Goal: Information Seeking & Learning: Find specific fact

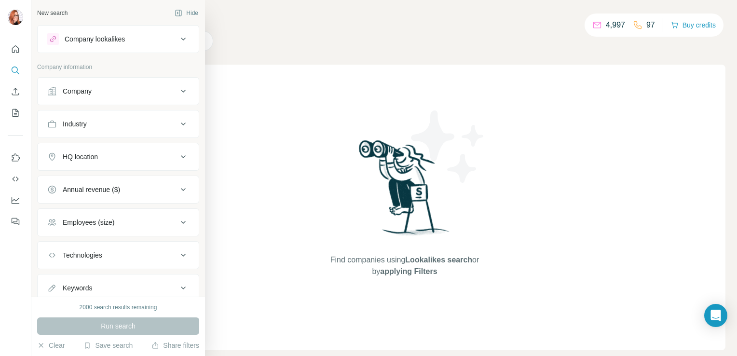
click at [63, 95] on div "Company" at bounding box center [77, 91] width 29 height 10
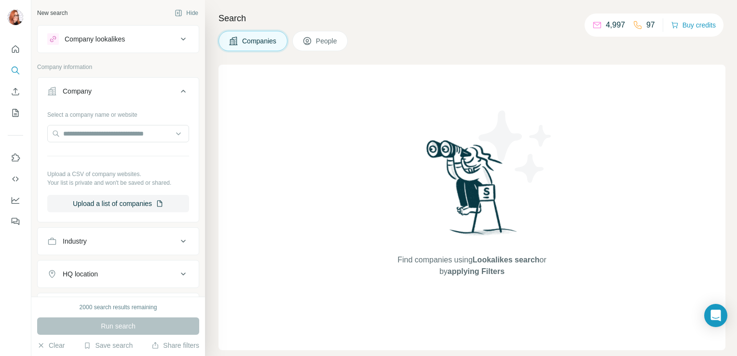
scroll to position [51, 0]
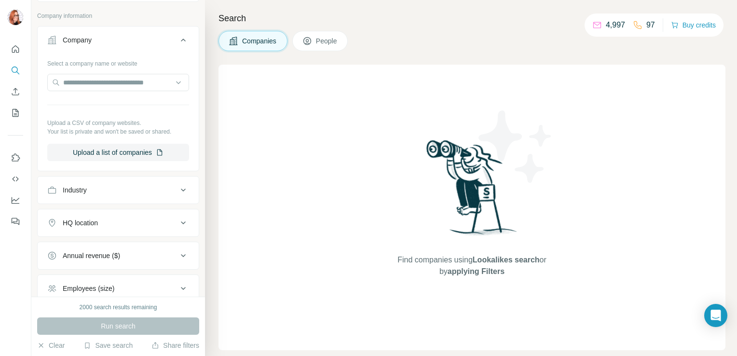
click at [89, 190] on div "Industry" at bounding box center [112, 190] width 130 height 10
click at [89, 219] on div at bounding box center [113, 214] width 119 height 16
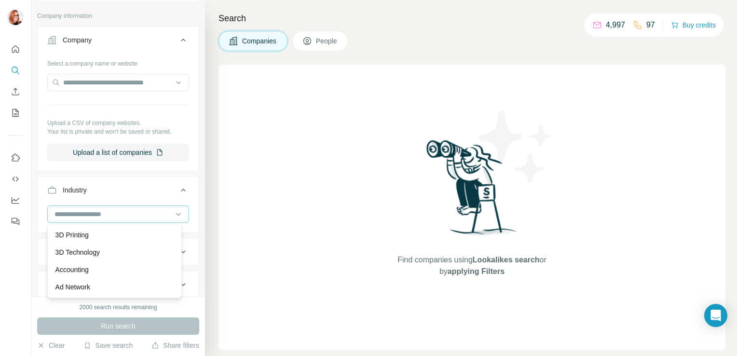
click at [89, 219] on div at bounding box center [113, 214] width 119 height 16
click at [159, 247] on div "HQ location" at bounding box center [112, 252] width 130 height 10
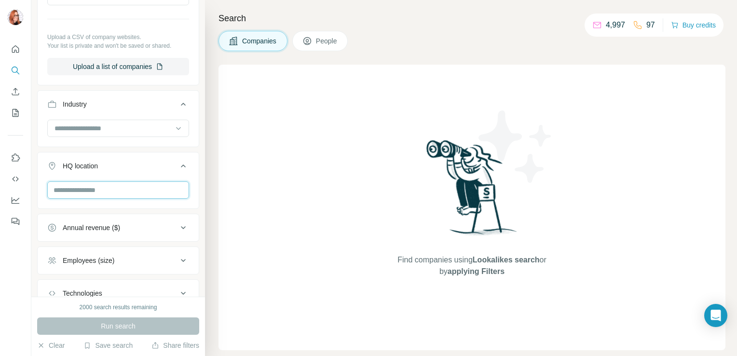
click at [132, 189] on input "text" at bounding box center [118, 189] width 142 height 17
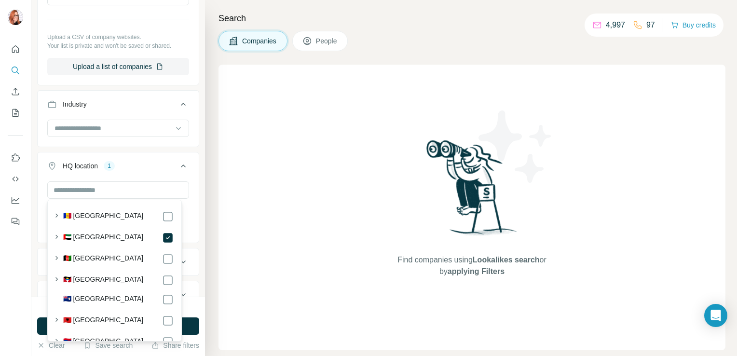
click at [154, 154] on button "HQ location 1" at bounding box center [118, 167] width 161 height 27
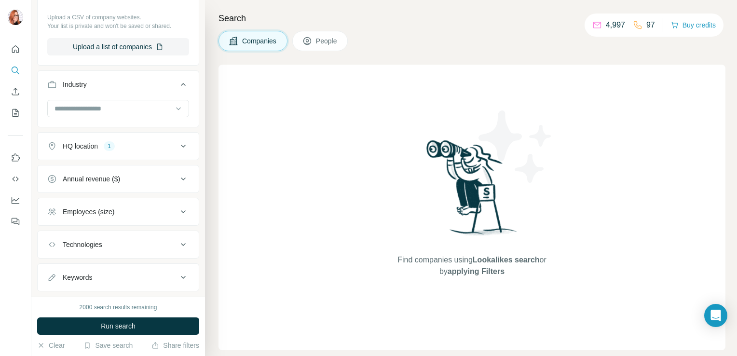
scroll to position [134, 0]
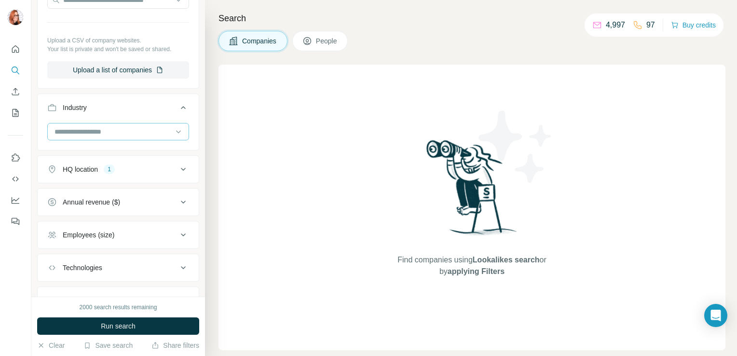
click at [156, 131] on input at bounding box center [113, 131] width 119 height 11
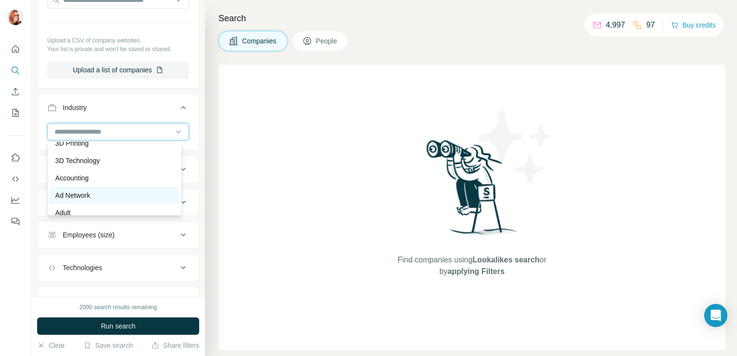
scroll to position [9, 0]
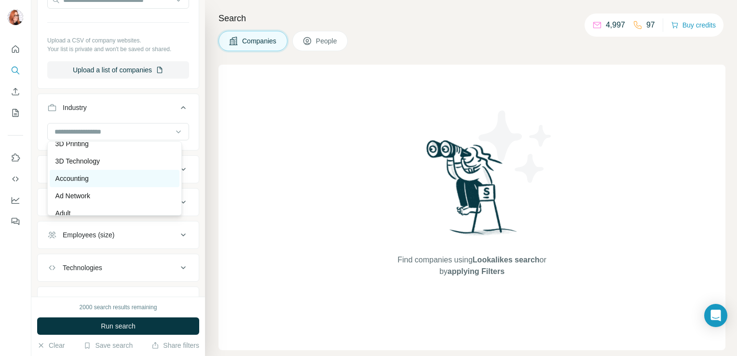
click at [143, 180] on div "Accounting" at bounding box center [115, 179] width 118 height 10
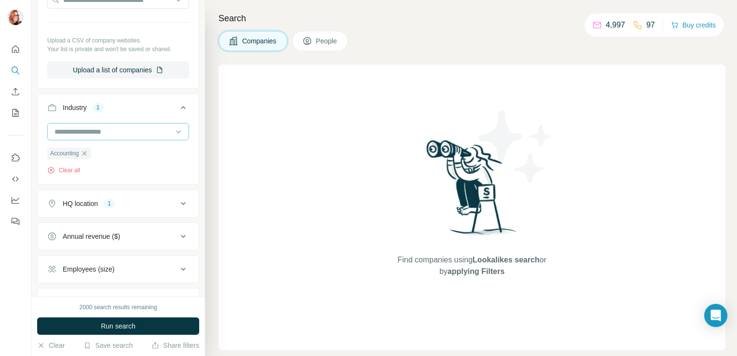
click at [123, 135] on input at bounding box center [113, 131] width 119 height 11
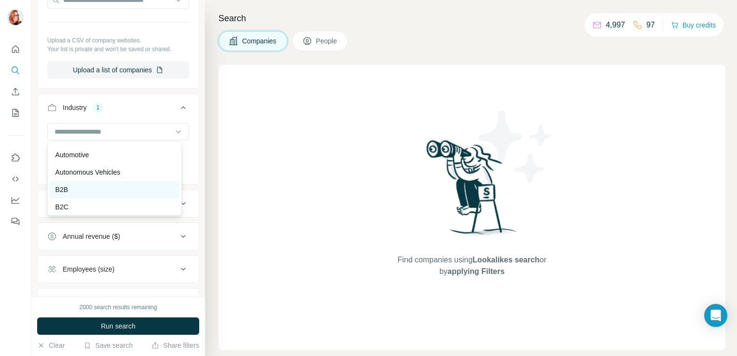
click at [124, 193] on div "B2B" at bounding box center [115, 189] width 130 height 17
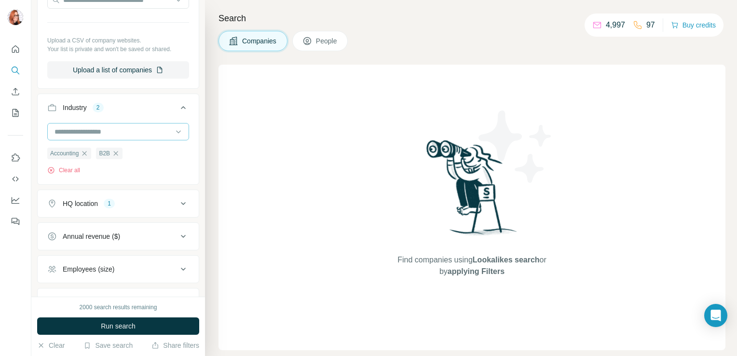
click at [131, 132] on input at bounding box center [113, 131] width 119 height 11
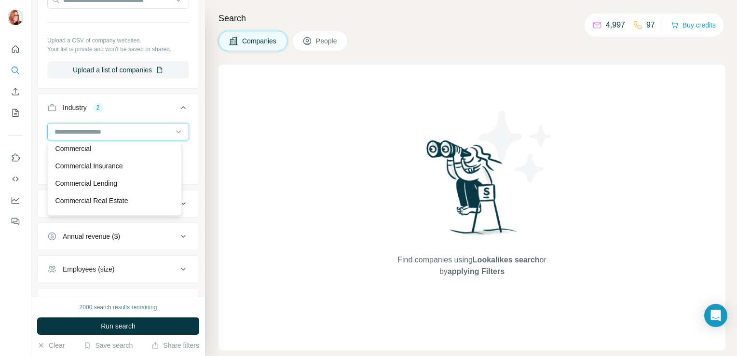
scroll to position [1729, 0]
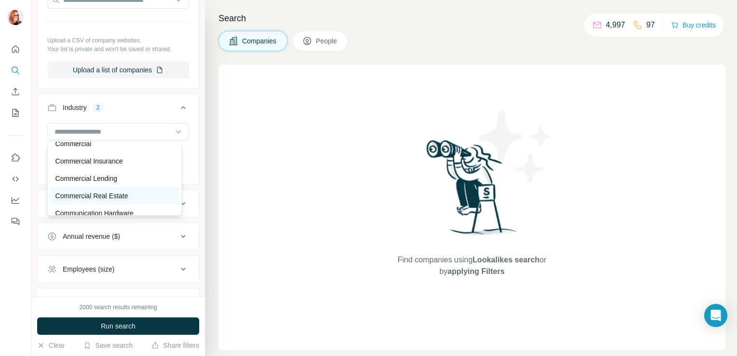
click at [116, 201] on p "Commercial Real Estate" at bounding box center [92, 196] width 73 height 10
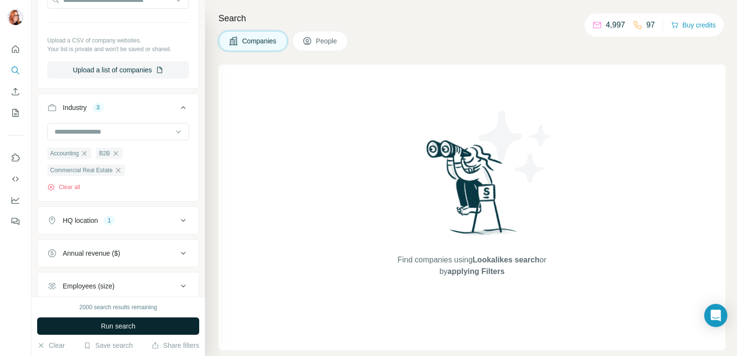
click at [135, 326] on span "Run search" at bounding box center [118, 326] width 35 height 10
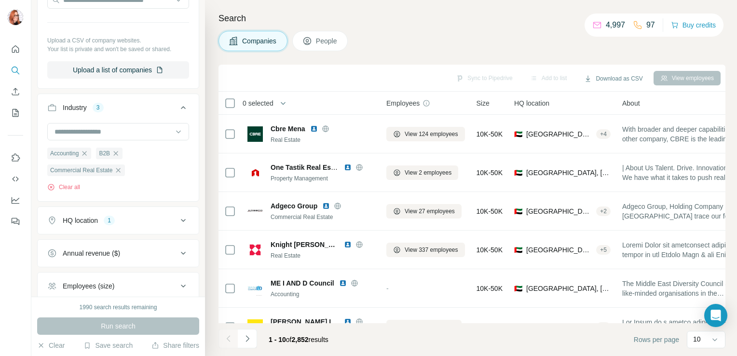
click at [149, 252] on div "Annual revenue ($)" at bounding box center [112, 254] width 130 height 10
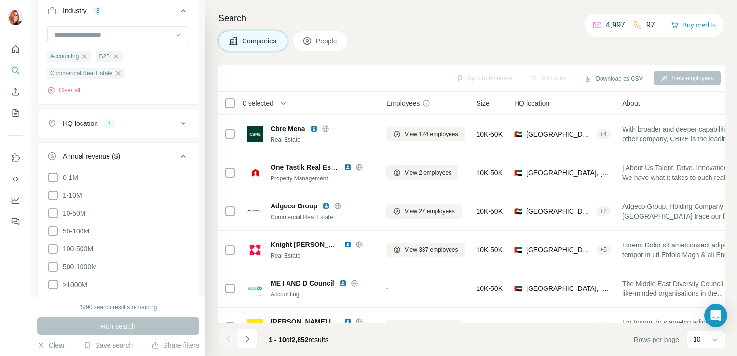
scroll to position [230, 0]
click at [52, 197] on icon at bounding box center [53, 196] width 12 height 12
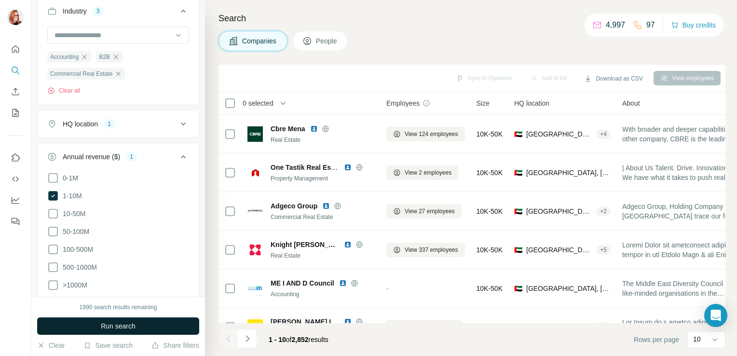
click at [124, 327] on span "Run search" at bounding box center [118, 326] width 35 height 10
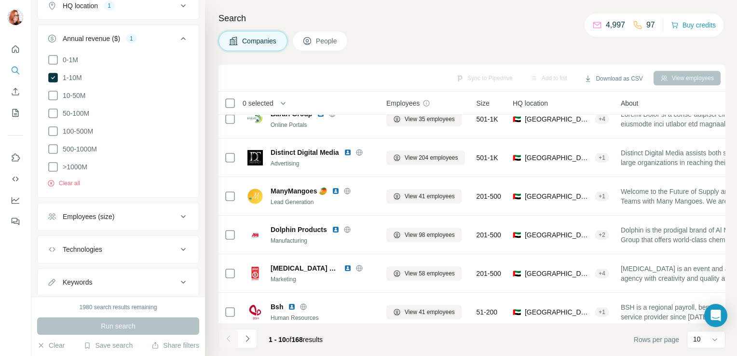
scroll to position [373, 0]
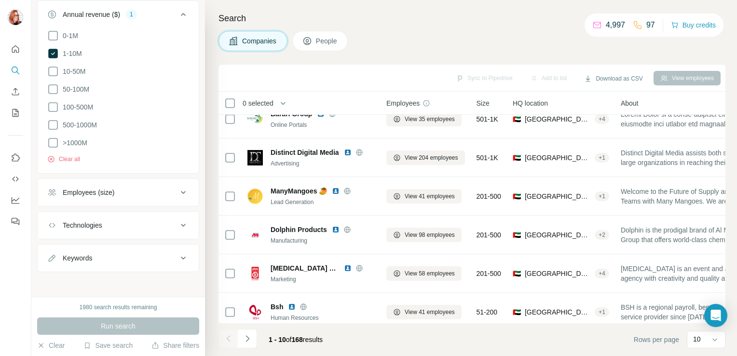
click at [119, 202] on button "Employees (size)" at bounding box center [118, 192] width 161 height 23
click at [50, 249] on icon at bounding box center [53, 250] width 12 height 12
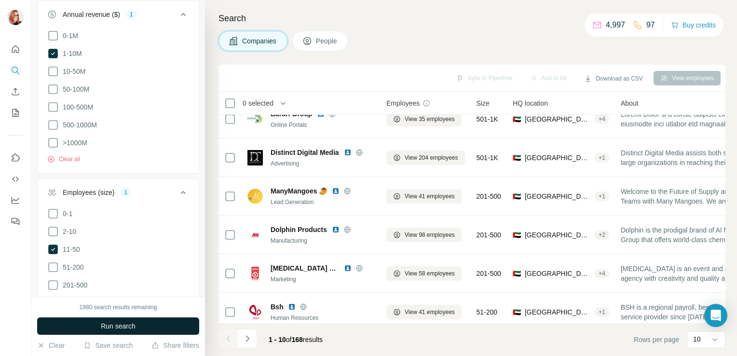
click at [110, 330] on span "Run search" at bounding box center [118, 326] width 35 height 10
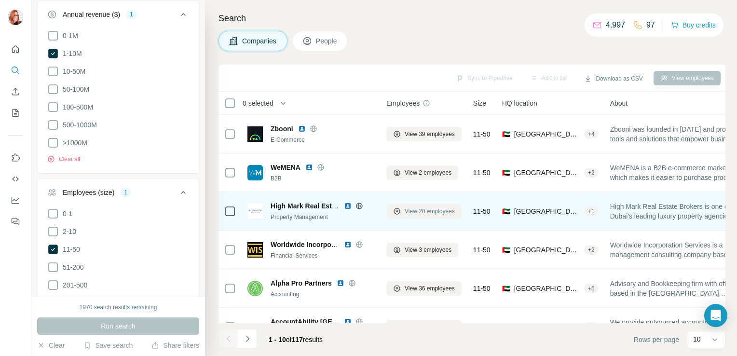
click at [435, 206] on button "View 20 employees" at bounding box center [424, 211] width 75 height 14
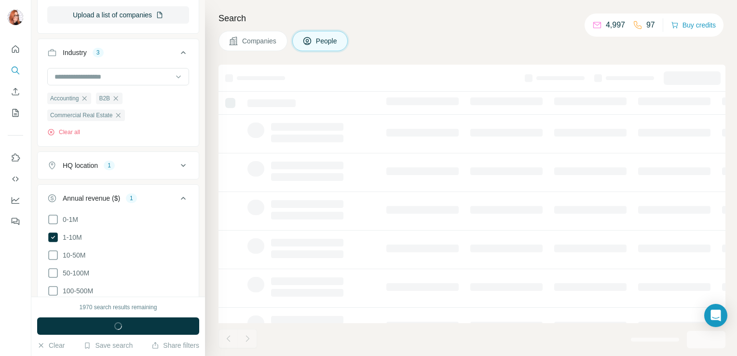
scroll to position [556, 0]
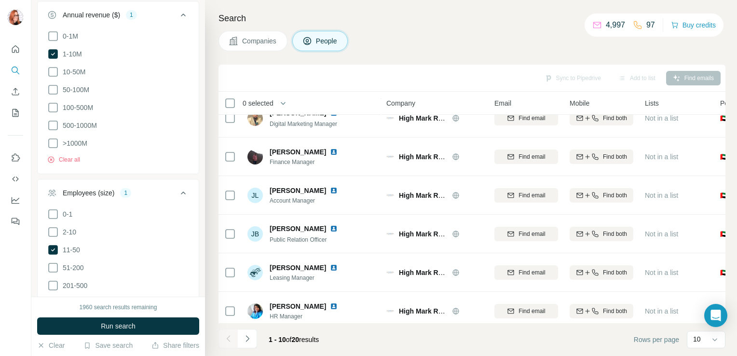
scroll to position [112, 0]
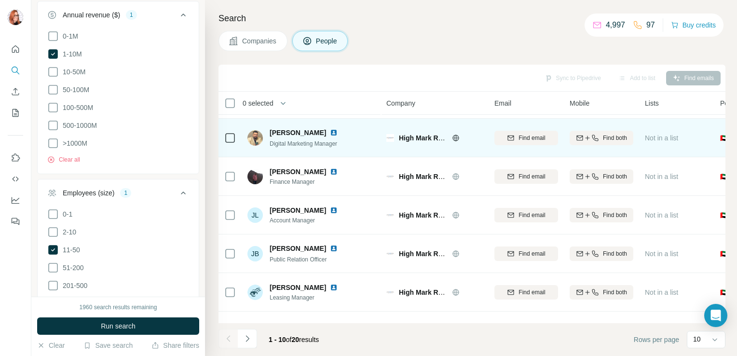
click at [294, 133] on span "[PERSON_NAME]" at bounding box center [298, 133] width 56 height 10
copy span "[PERSON_NAME]"
